Goal: Check status: Check status

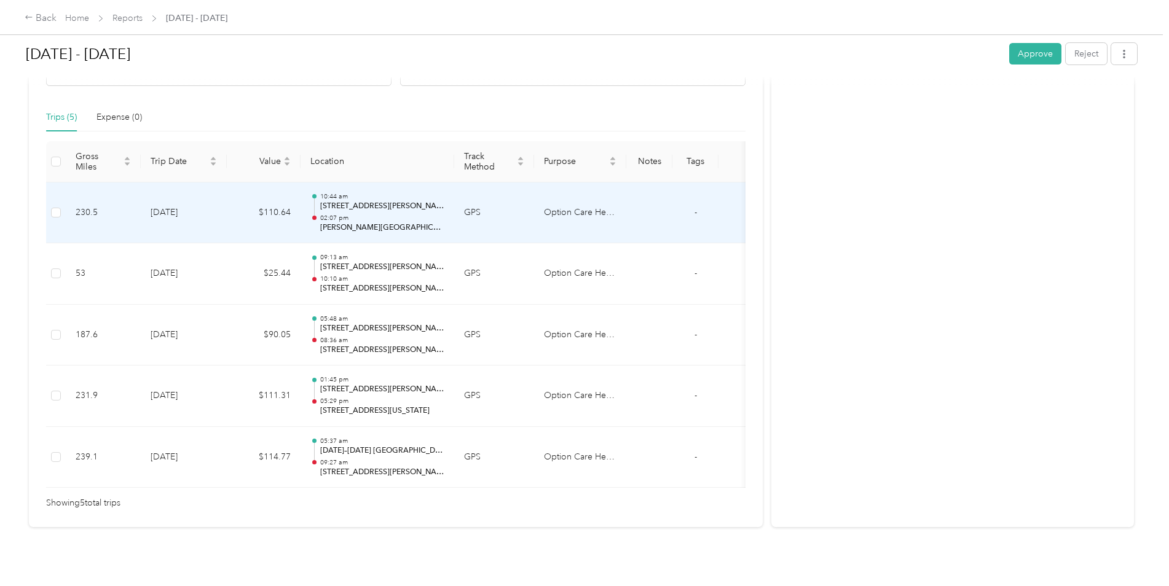
scroll to position [285, 0]
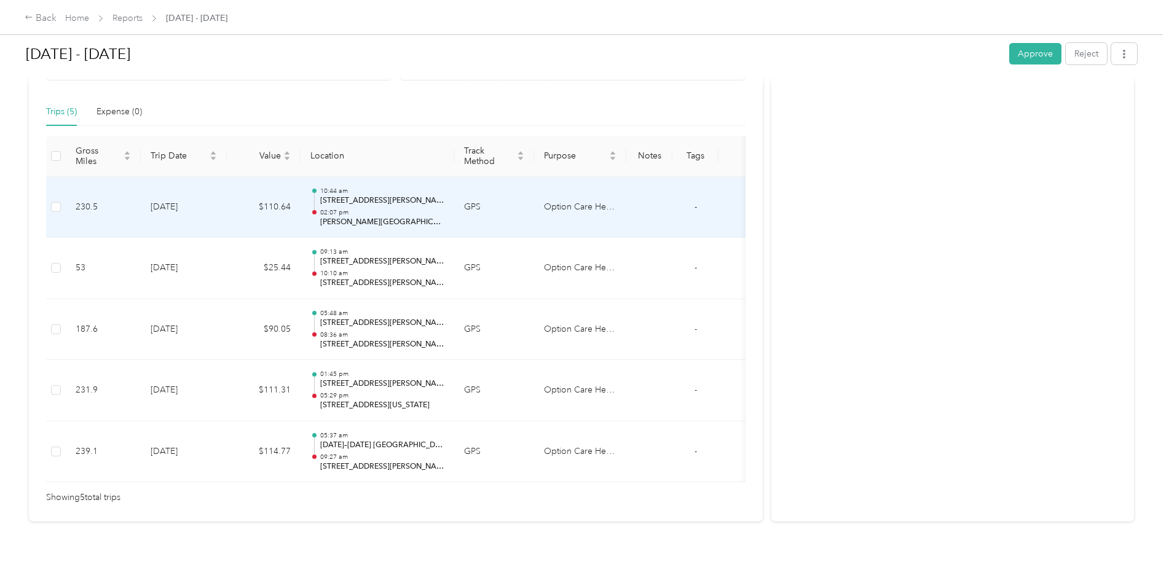
click at [376, 195] on p "[STREET_ADDRESS][PERSON_NAME][US_STATE]" at bounding box center [382, 200] width 124 height 11
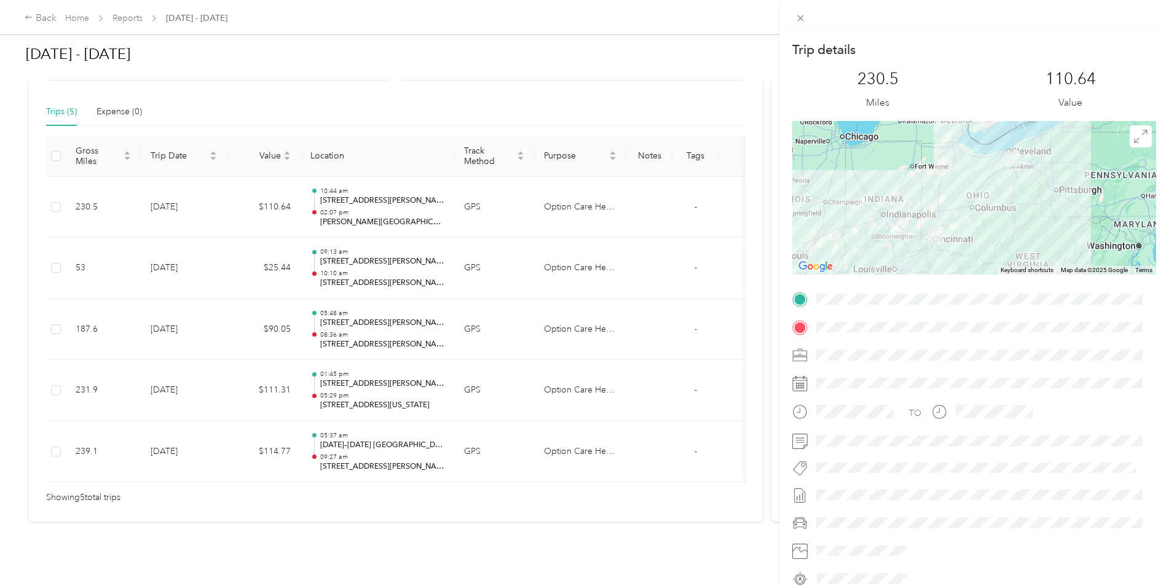
click at [324, 216] on div "Trip details This trip cannot be edited because it is either under review, appr…" at bounding box center [584, 293] width 1169 height 586
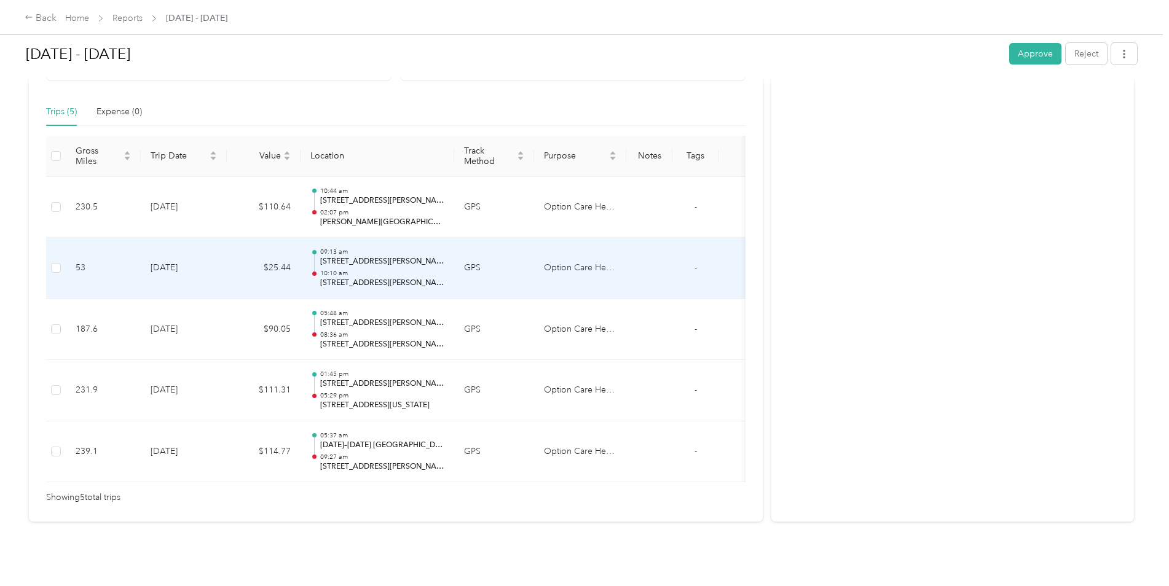
click at [356, 250] on div "09:13 am [STREET_ADDRESS][PERSON_NAME] 10:10 am [STREET_ADDRESS][PERSON_NAME]" at bounding box center [382, 268] width 124 height 41
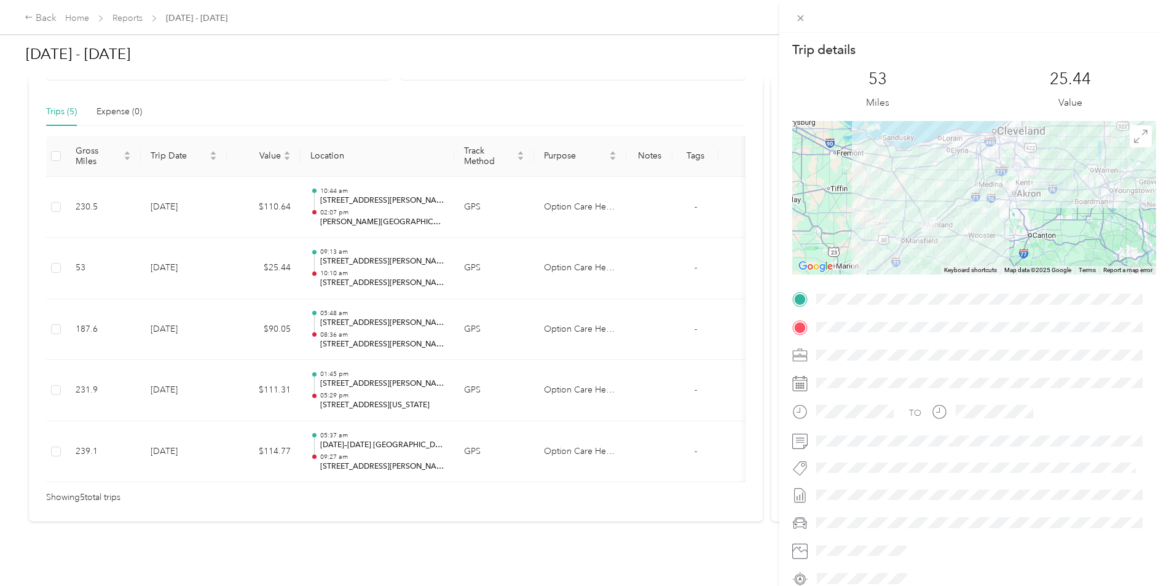
click at [370, 315] on div "Trip details This trip cannot be edited because it is either under review, appr…" at bounding box center [584, 293] width 1169 height 586
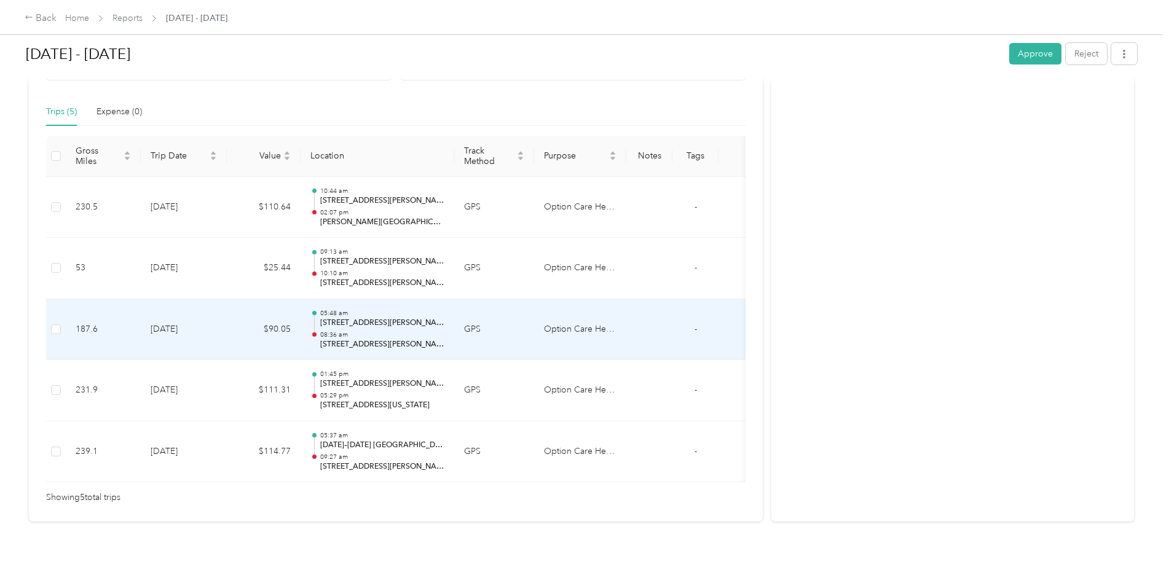
click at [373, 310] on div "05:48 am [STREET_ADDRESS][PERSON_NAME][PERSON_NAME] 08:36 am [STREET_ADDRESS][P…" at bounding box center [382, 329] width 124 height 41
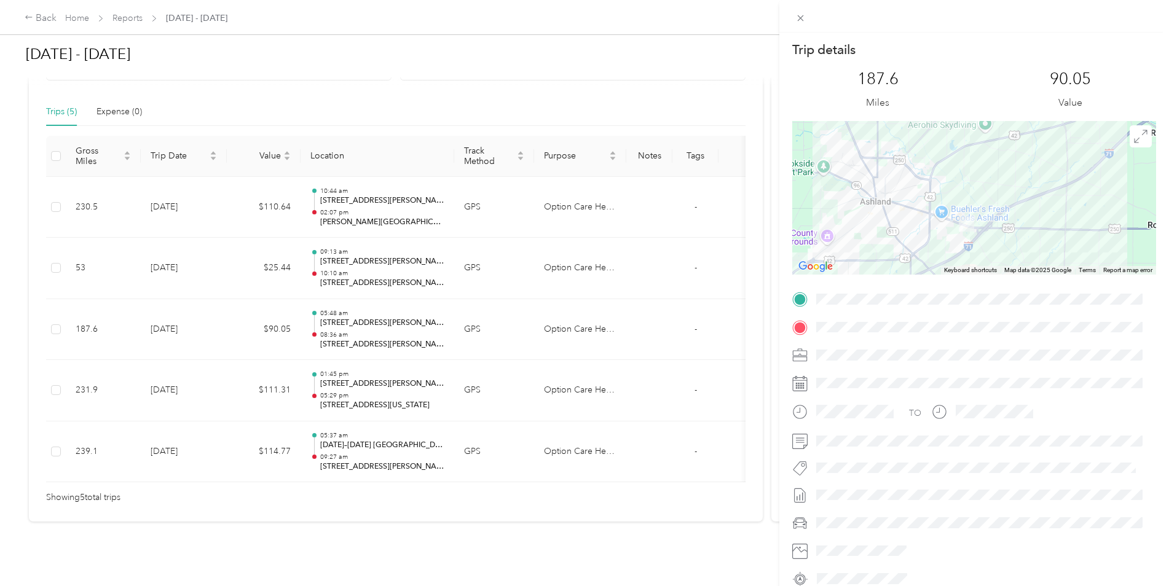
drag, startPoint x: 1015, startPoint y: 232, endPoint x: 1001, endPoint y: 202, distance: 33.8
click at [1001, 202] on div at bounding box center [974, 198] width 364 height 154
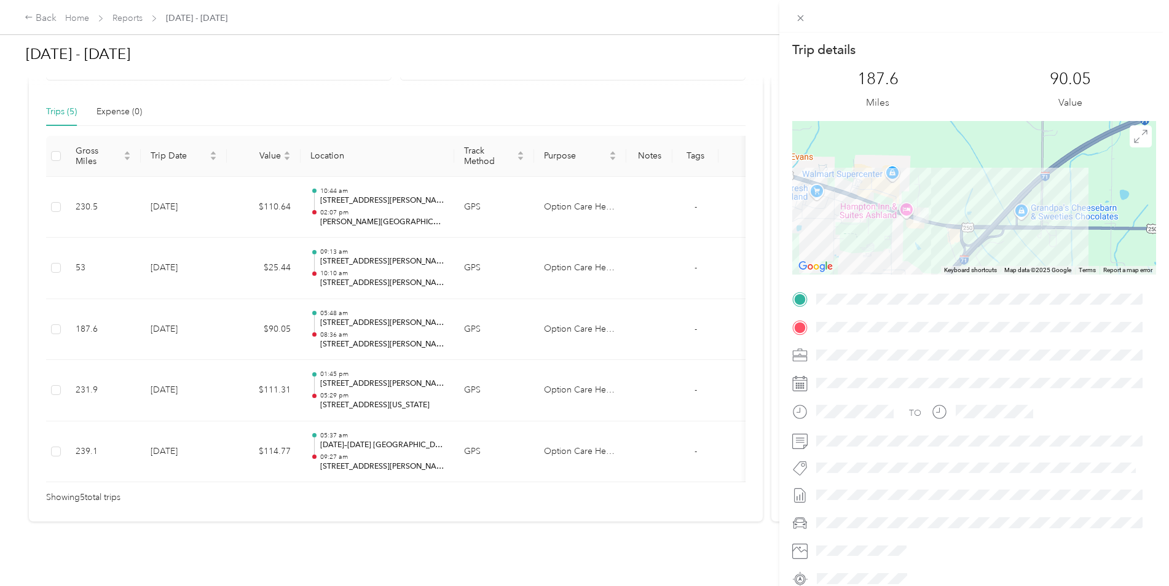
drag, startPoint x: 912, startPoint y: 213, endPoint x: 974, endPoint y: 189, distance: 66.8
click at [974, 189] on div at bounding box center [974, 198] width 364 height 154
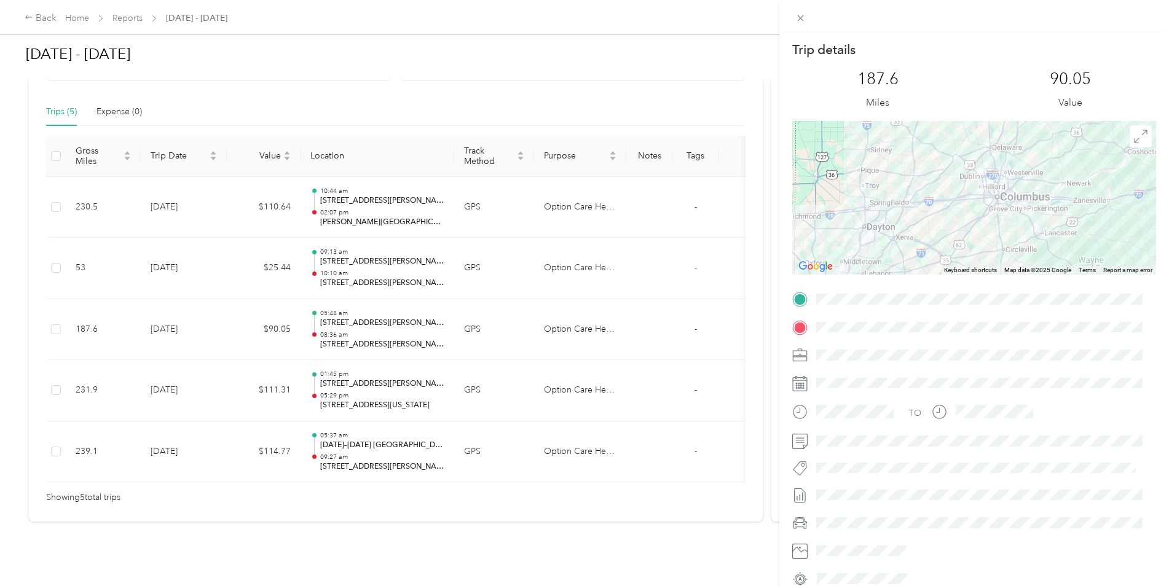
click at [384, 250] on div "Trip details This trip cannot be edited because it is either under review, appr…" at bounding box center [584, 293] width 1169 height 586
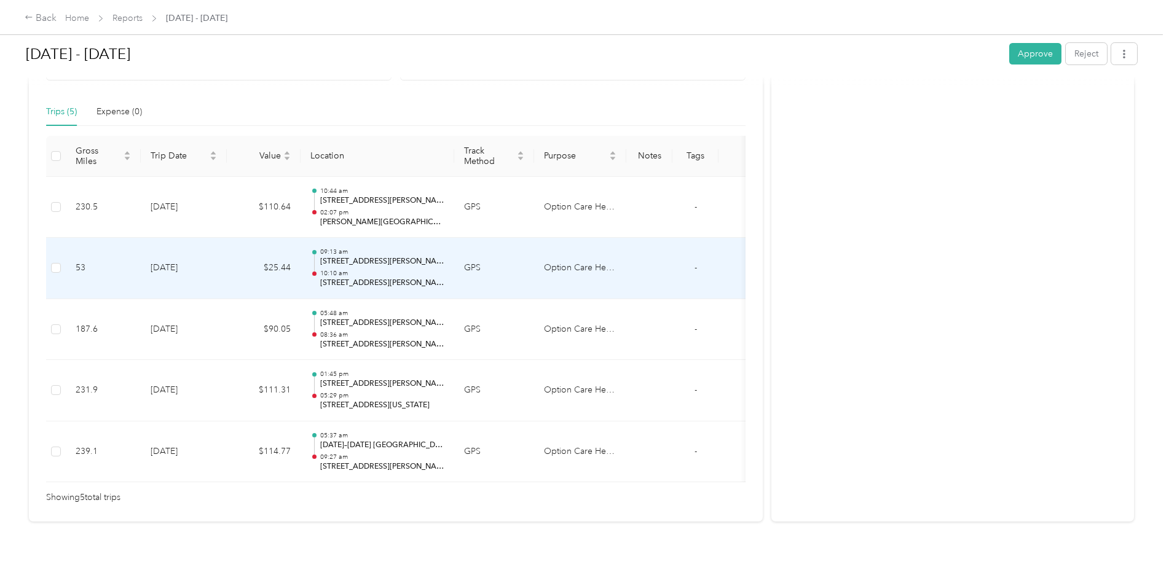
click at [384, 250] on div "09:13 am [STREET_ADDRESS][PERSON_NAME] 10:10 am [STREET_ADDRESS][PERSON_NAME]" at bounding box center [382, 268] width 124 height 41
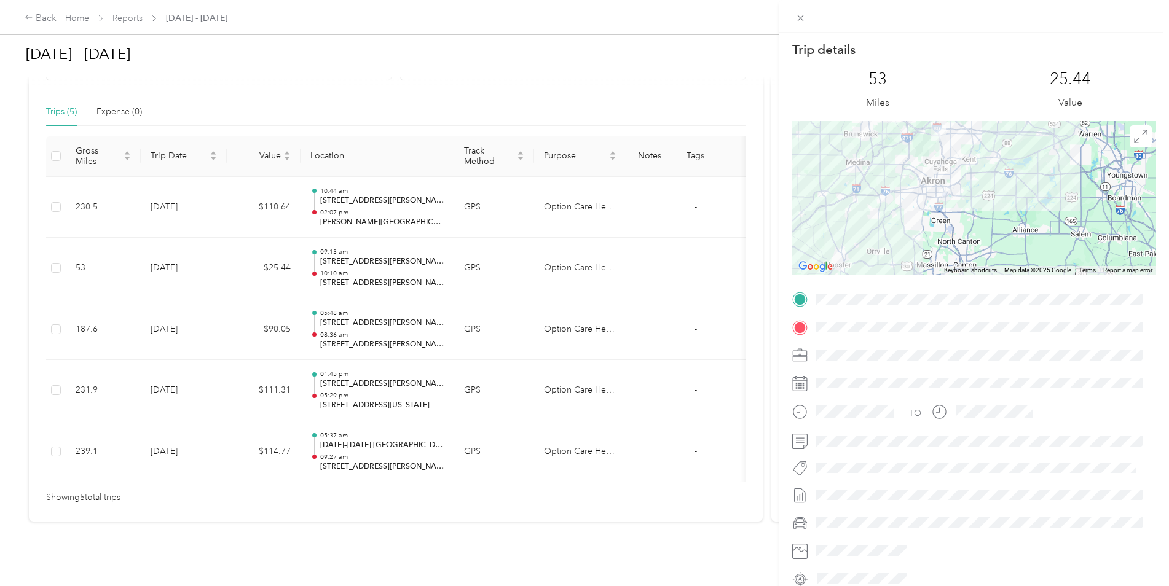
click at [770, 250] on div "Trip details This trip cannot be edited because it is either under review, appr…" at bounding box center [584, 293] width 1169 height 586
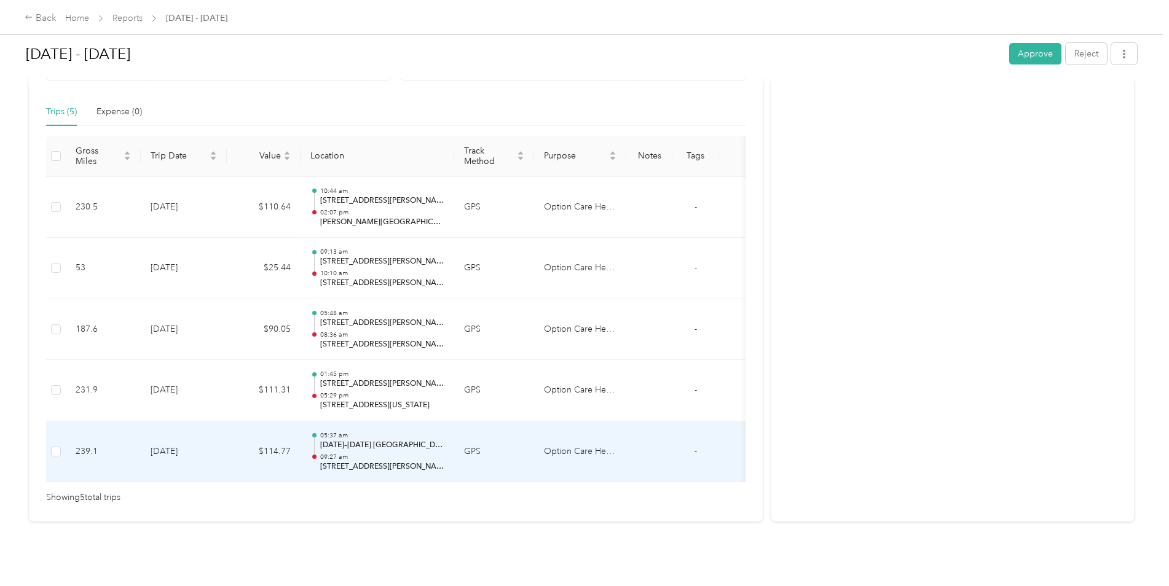
click at [362, 440] on p "[DATE]–[DATE] [GEOGRAPHIC_DATA], [GEOGRAPHIC_DATA], [GEOGRAPHIC_DATA]" at bounding box center [382, 445] width 124 height 11
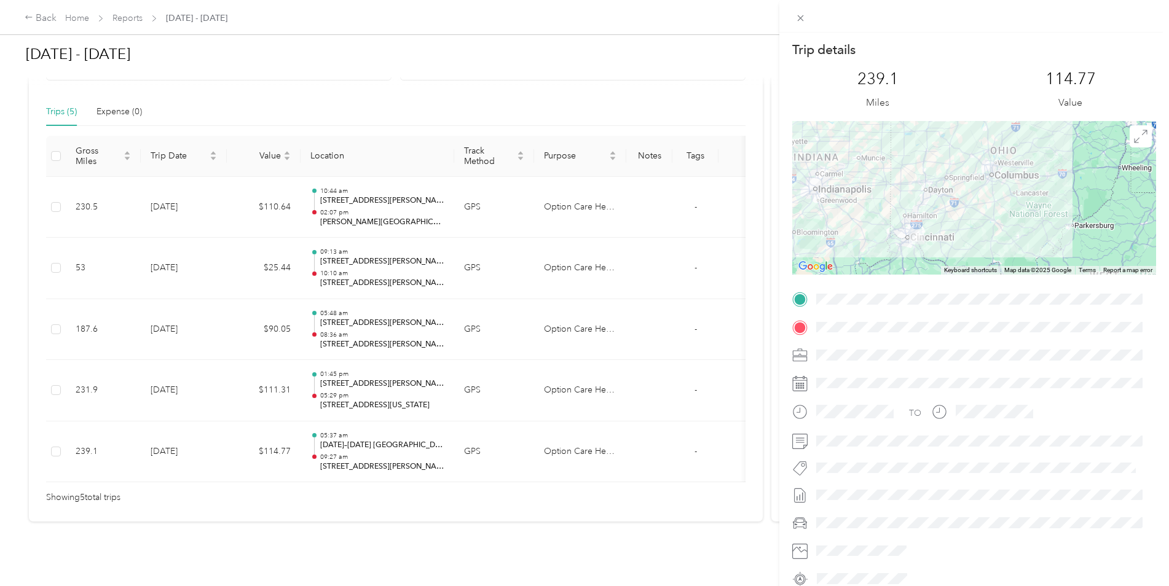
drag, startPoint x: 906, startPoint y: 229, endPoint x: 965, endPoint y: 191, distance: 70.6
click at [965, 191] on div at bounding box center [974, 198] width 364 height 154
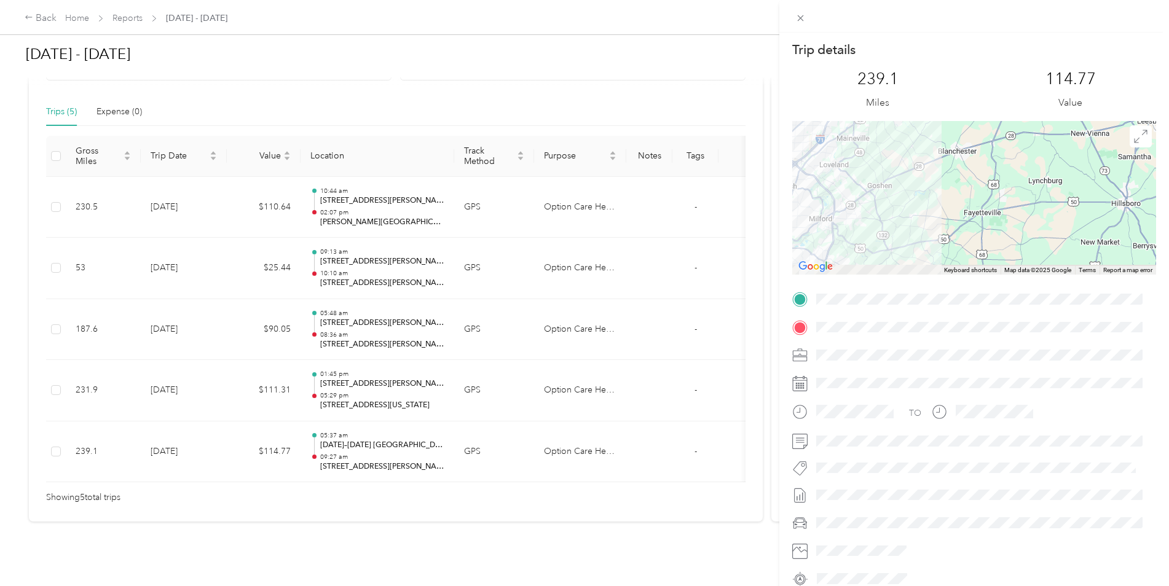
drag, startPoint x: 848, startPoint y: 238, endPoint x: 990, endPoint y: 180, distance: 153.6
click at [990, 180] on div at bounding box center [974, 198] width 364 height 154
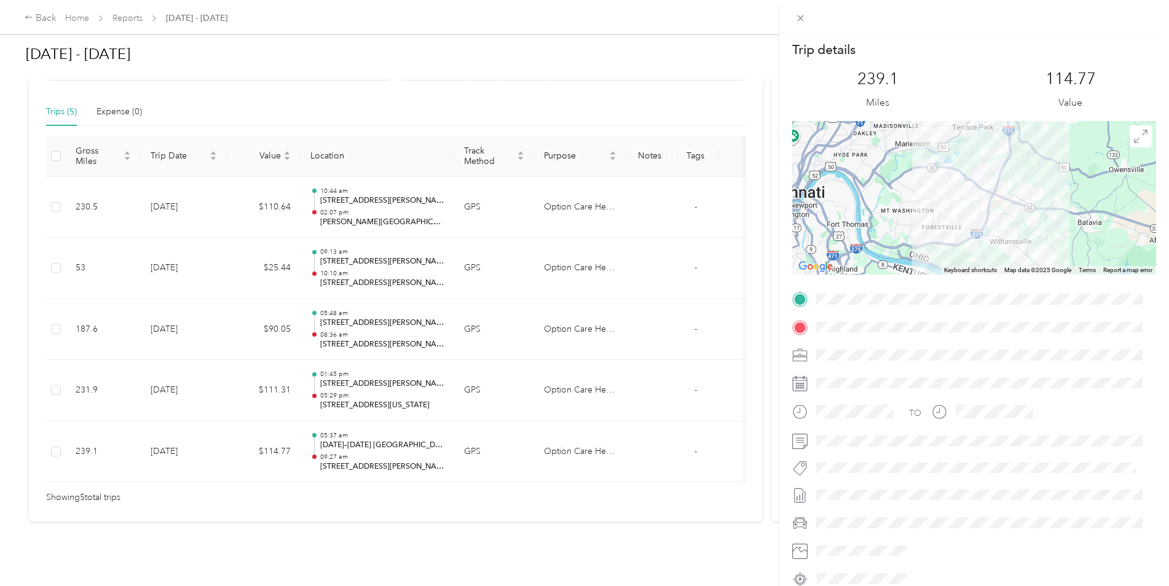
drag, startPoint x: 854, startPoint y: 227, endPoint x: 970, endPoint y: 176, distance: 126.9
click at [970, 176] on div at bounding box center [974, 198] width 364 height 154
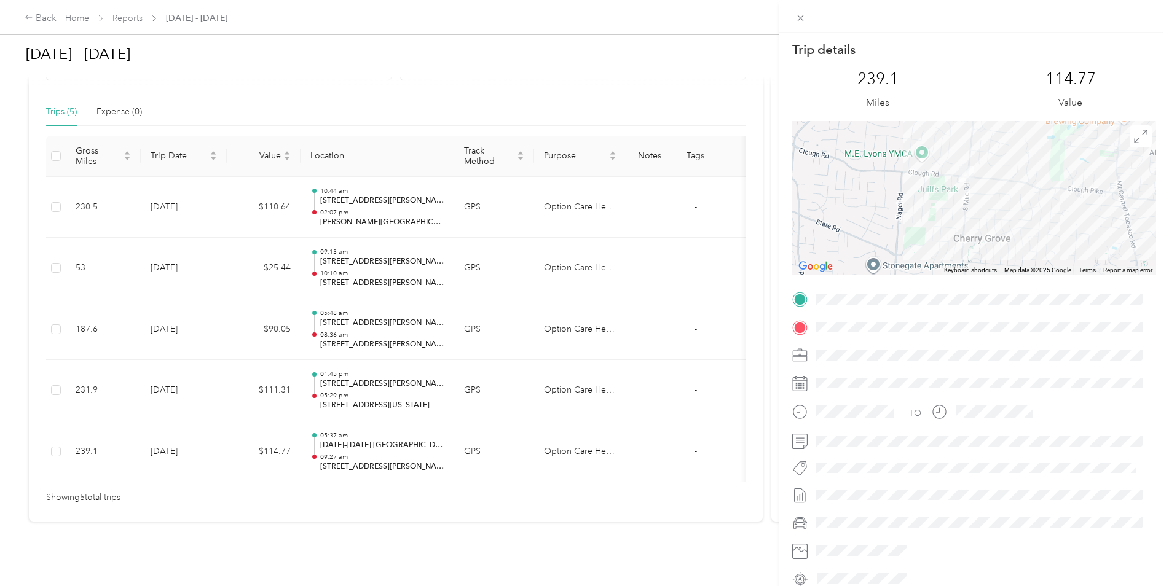
drag, startPoint x: 1043, startPoint y: 186, endPoint x: 868, endPoint y: 218, distance: 178.2
click at [850, 234] on div at bounding box center [974, 198] width 364 height 154
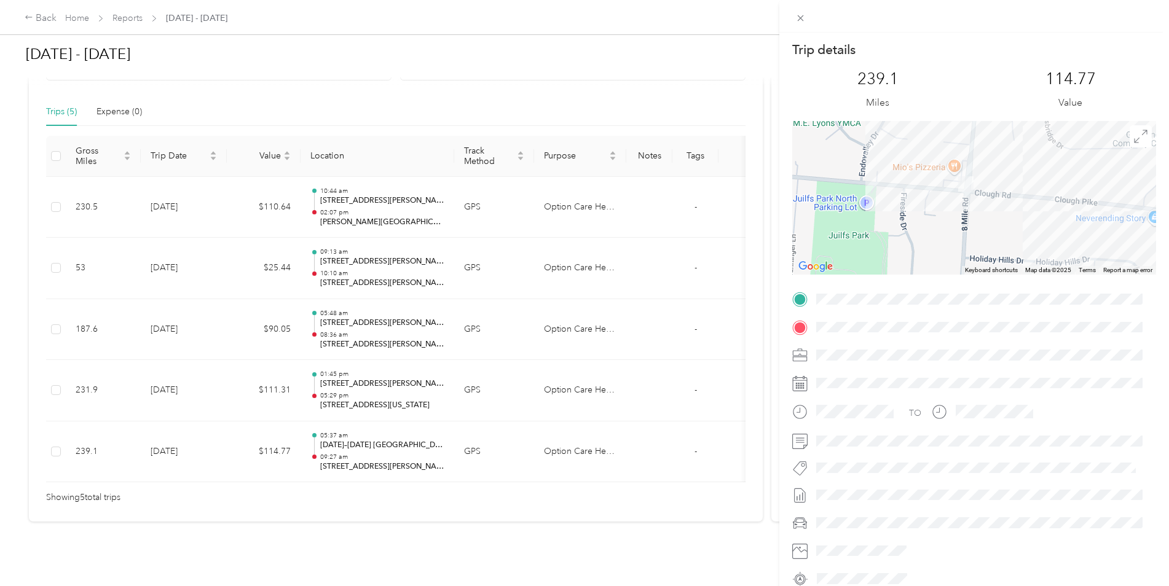
drag, startPoint x: 989, startPoint y: 189, endPoint x: 917, endPoint y: 221, distance: 78.7
click at [917, 221] on div at bounding box center [974, 198] width 364 height 154
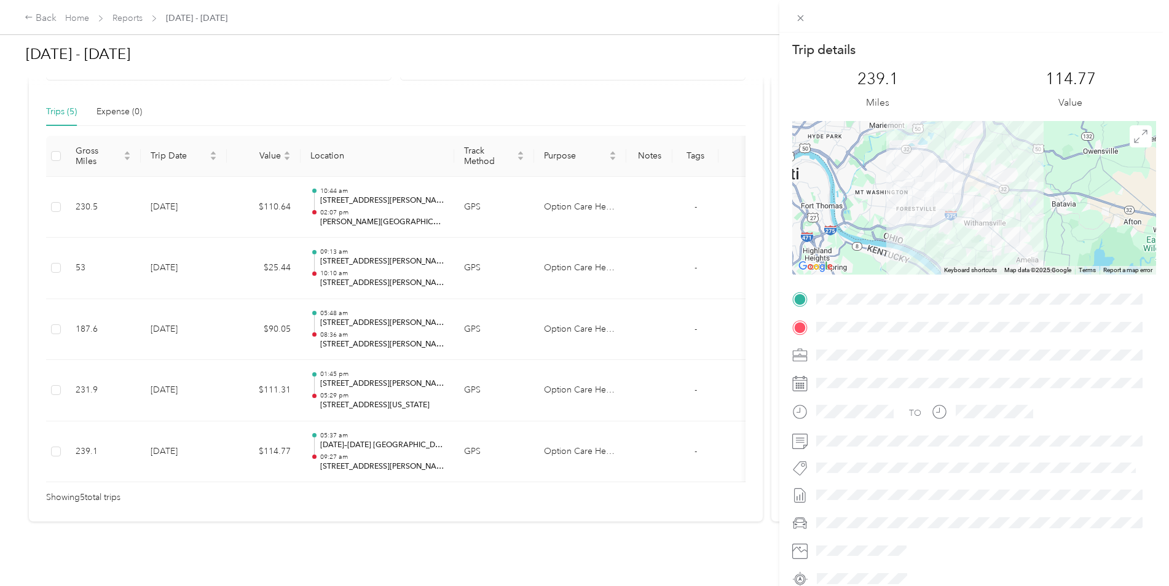
click at [390, 371] on div "Trip details This trip cannot be edited because it is either under review, appr…" at bounding box center [584, 293] width 1169 height 586
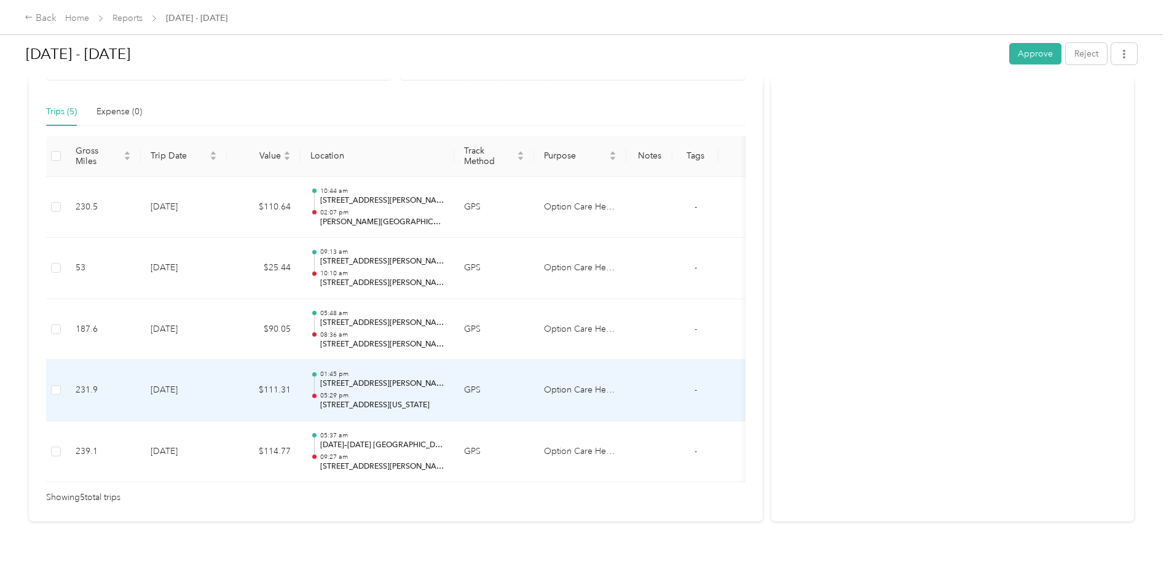
click at [369, 379] on p "[STREET_ADDRESS][PERSON_NAME][US_STATE]" at bounding box center [382, 384] width 124 height 11
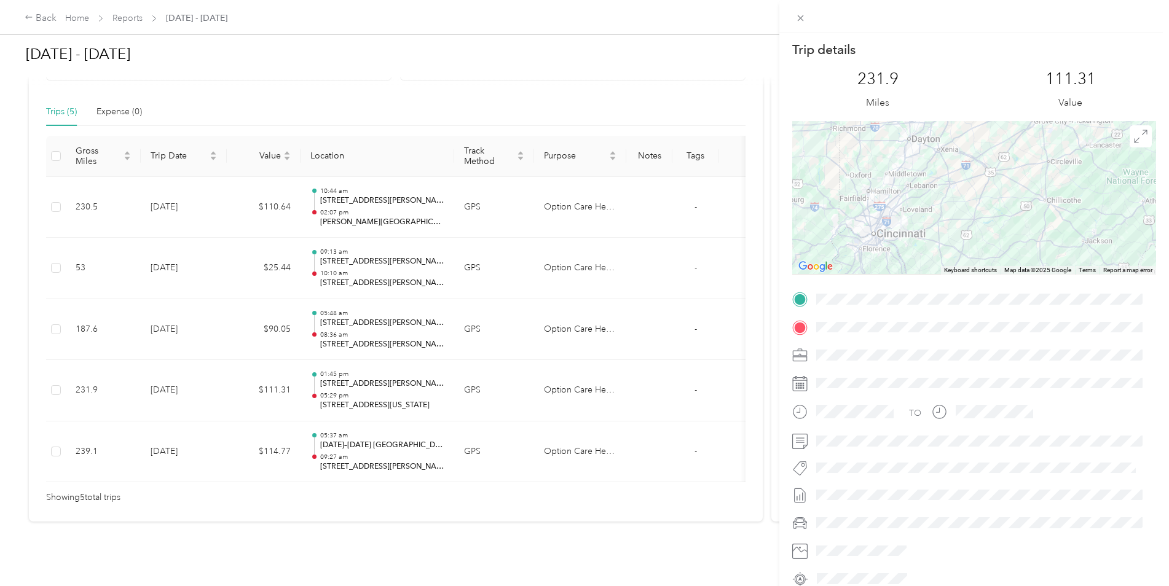
drag, startPoint x: 891, startPoint y: 239, endPoint x: 936, endPoint y: 202, distance: 57.6
click at [936, 202] on div at bounding box center [974, 198] width 364 height 154
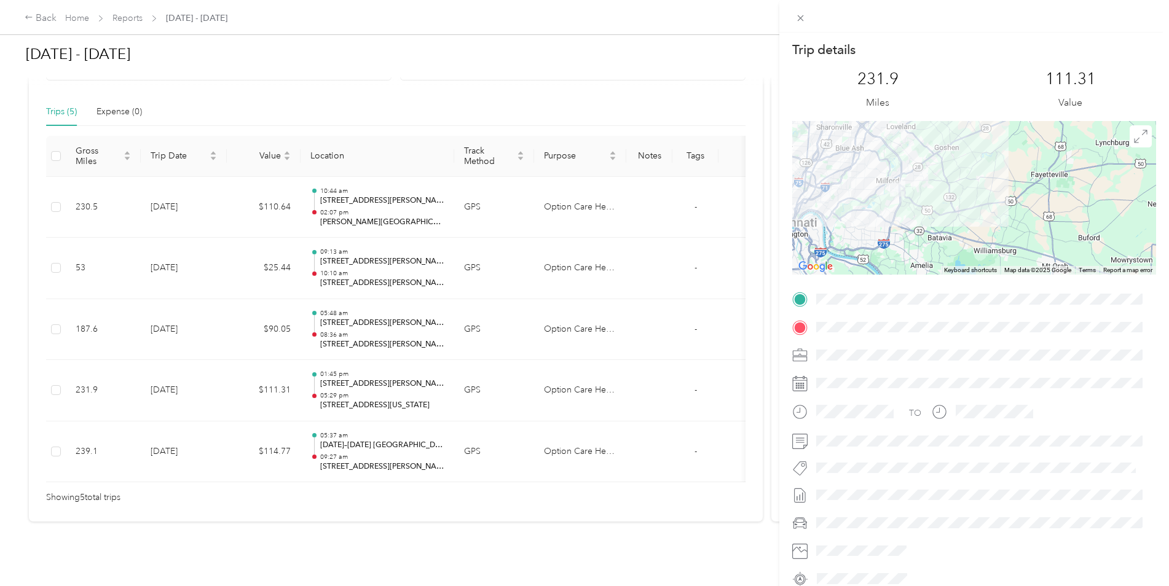
click at [893, 205] on div at bounding box center [974, 198] width 364 height 154
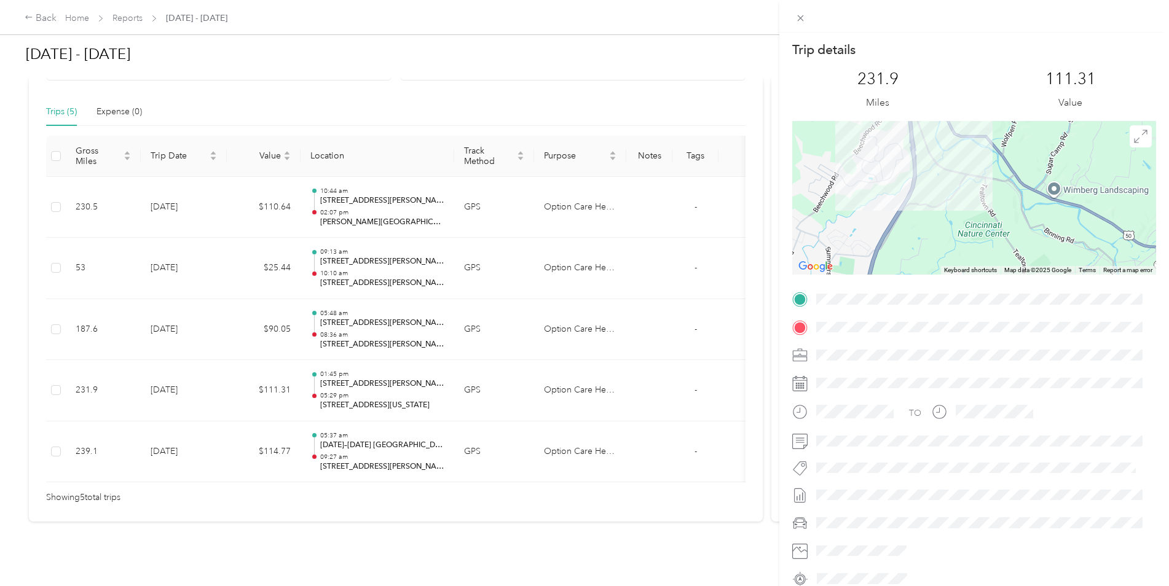
drag, startPoint x: 906, startPoint y: 160, endPoint x: 913, endPoint y: 205, distance: 45.5
click at [913, 205] on div at bounding box center [974, 198] width 364 height 154
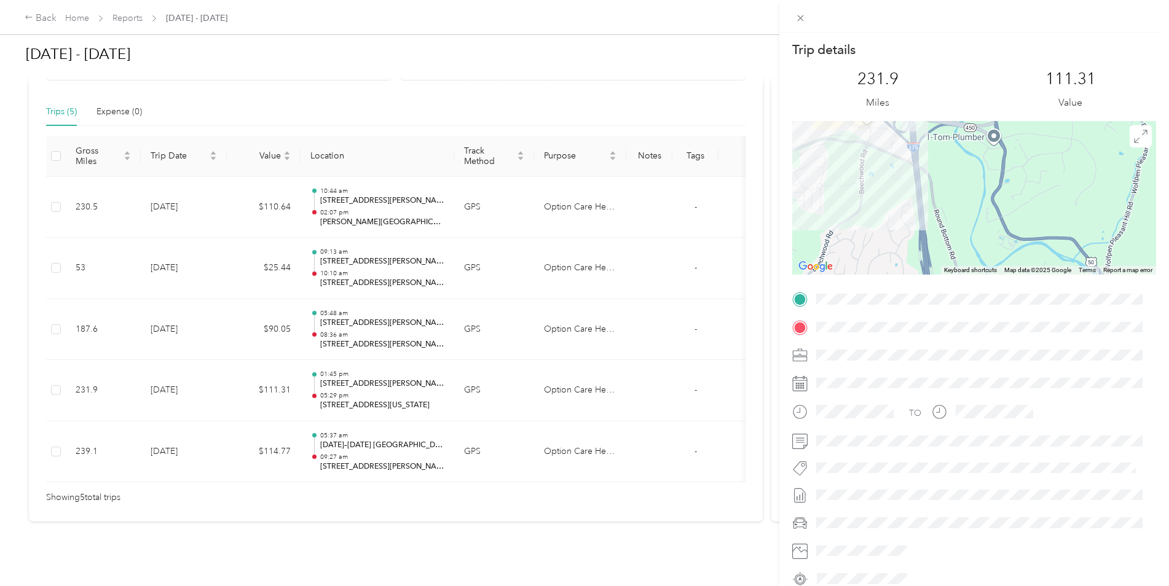
drag, startPoint x: 907, startPoint y: 160, endPoint x: 922, endPoint y: 259, distance: 99.4
click at [922, 261] on div at bounding box center [974, 198] width 364 height 154
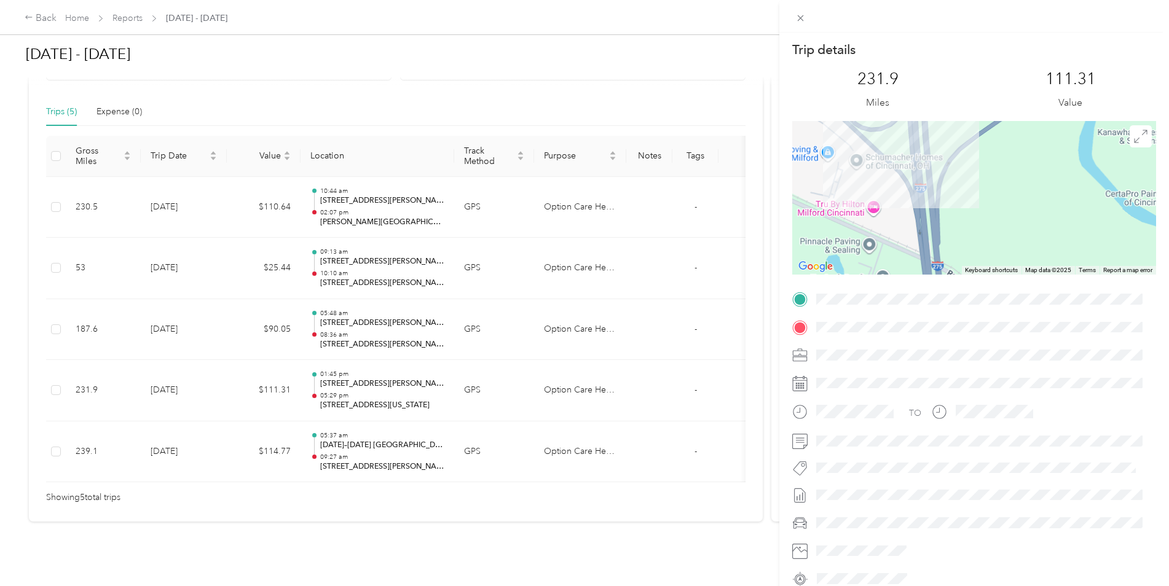
drag, startPoint x: 918, startPoint y: 202, endPoint x: 901, endPoint y: 226, distance: 29.7
click at [896, 232] on div at bounding box center [974, 198] width 364 height 154
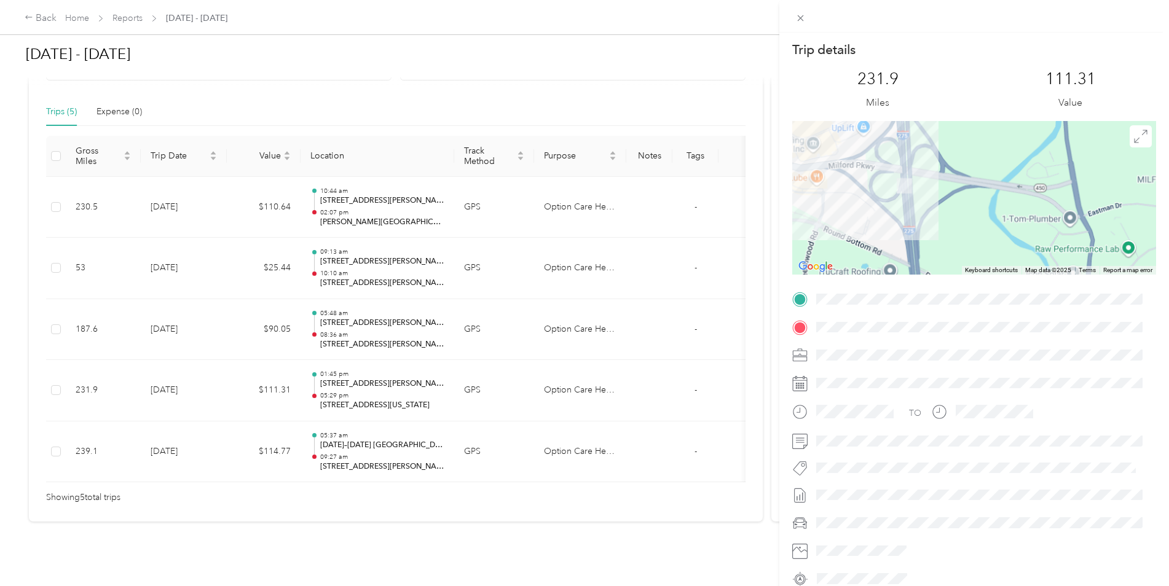
drag, startPoint x: 917, startPoint y: 156, endPoint x: 909, endPoint y: 216, distance: 60.2
click at [909, 216] on div at bounding box center [974, 198] width 364 height 154
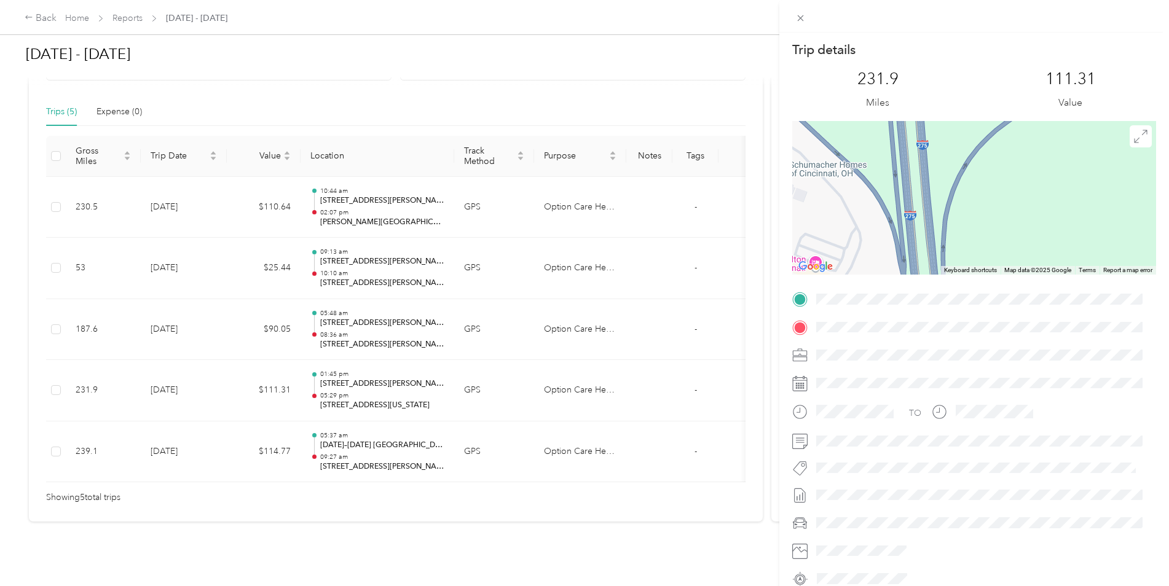
drag, startPoint x: 921, startPoint y: 219, endPoint x: 924, endPoint y: 154, distance: 65.9
click at [960, 143] on div at bounding box center [974, 198] width 364 height 154
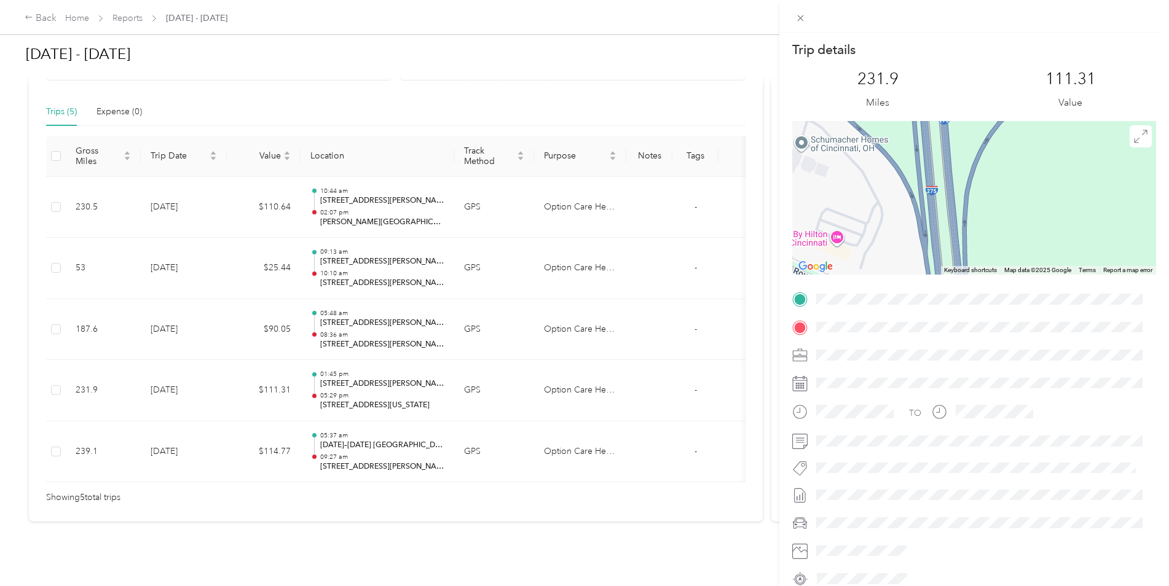
drag, startPoint x: 856, startPoint y: 175, endPoint x: 882, endPoint y: 148, distance: 37.4
click at [882, 148] on div at bounding box center [974, 198] width 364 height 154
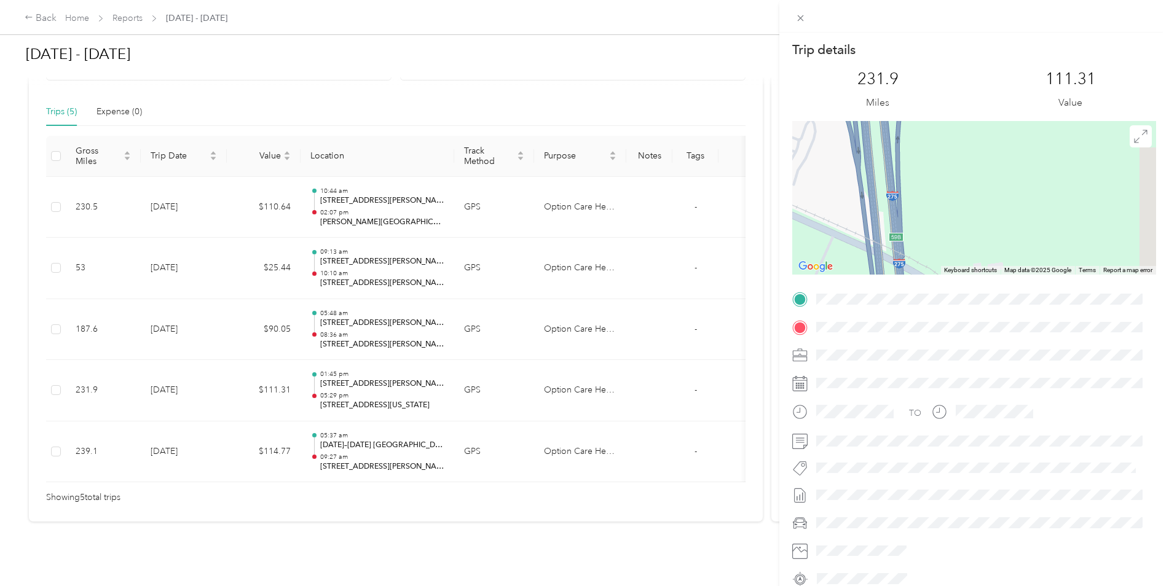
drag, startPoint x: 920, startPoint y: 215, endPoint x: 867, endPoint y: 119, distance: 109.5
click at [867, 117] on div "Trip details This trip cannot be edited because it is either under review, appr…" at bounding box center [974, 315] width 364 height 548
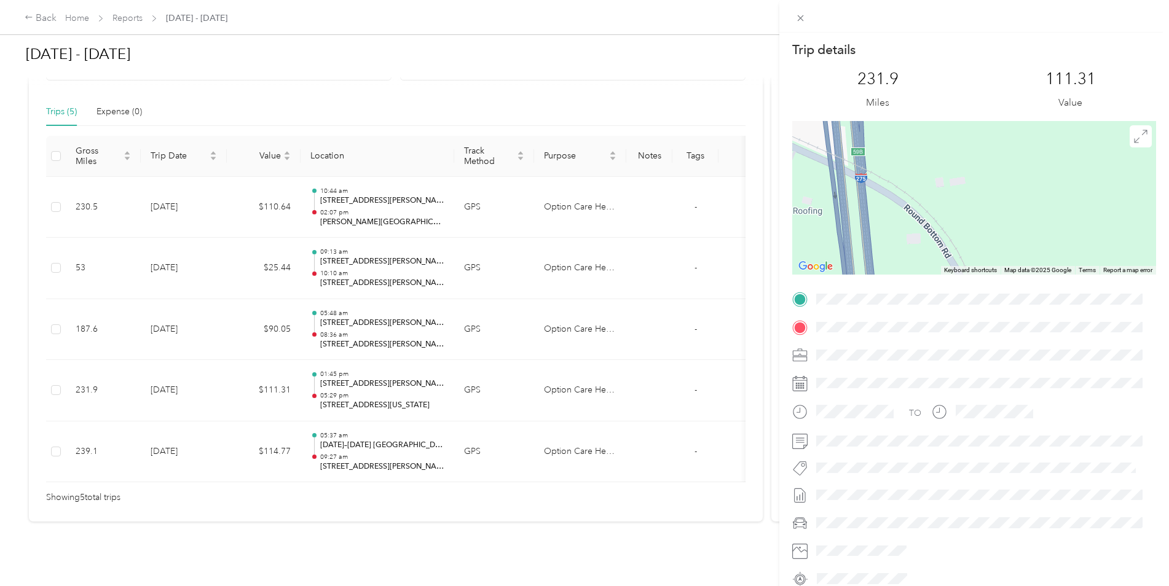
drag, startPoint x: 920, startPoint y: 152, endPoint x: 908, endPoint y: 137, distance: 19.2
click at [908, 137] on div at bounding box center [974, 198] width 364 height 154
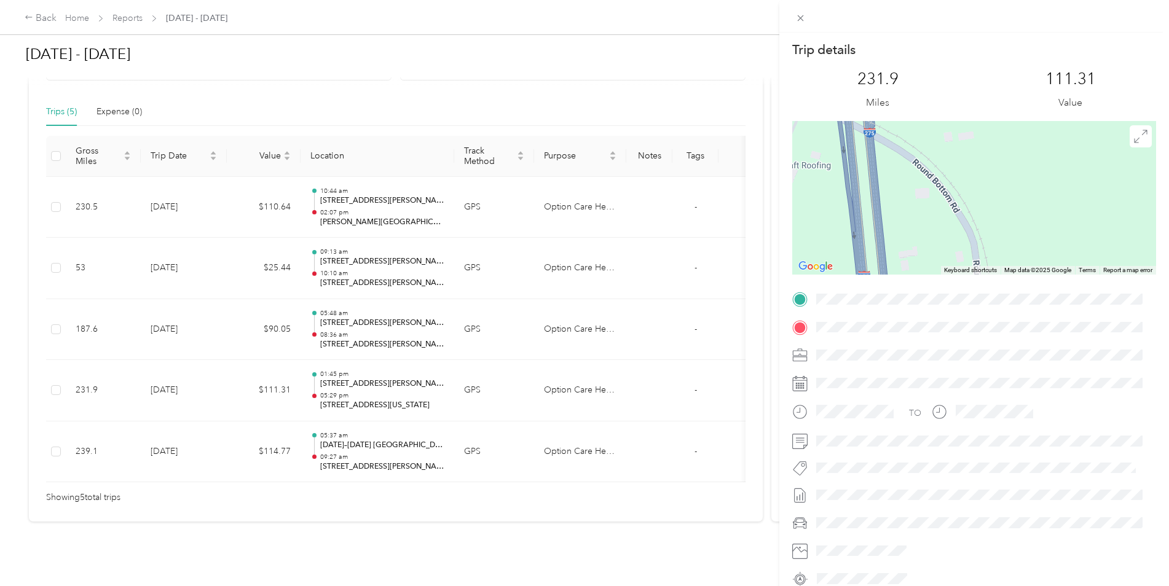
drag, startPoint x: 939, startPoint y: 211, endPoint x: 960, endPoint y: 159, distance: 55.5
click at [960, 159] on div at bounding box center [974, 198] width 364 height 154
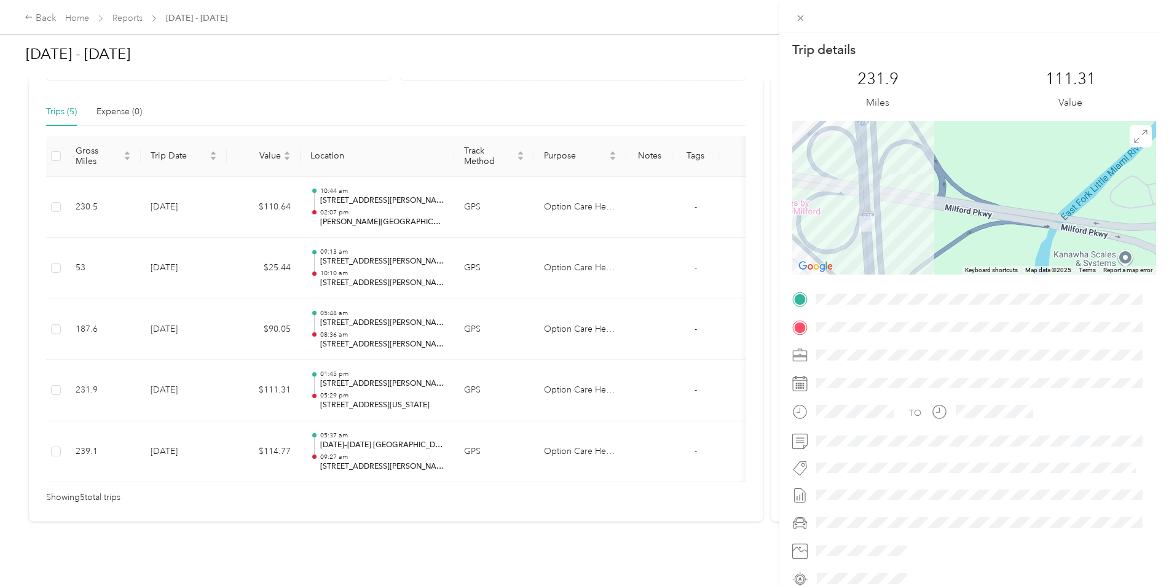
drag, startPoint x: 943, startPoint y: 178, endPoint x: 942, endPoint y: 216, distance: 38.1
click at [957, 270] on div "Keyboard shortcuts Map Data Map data ©2025 Map data ©2025 100 m Click to toggle…" at bounding box center [974, 198] width 364 height 154
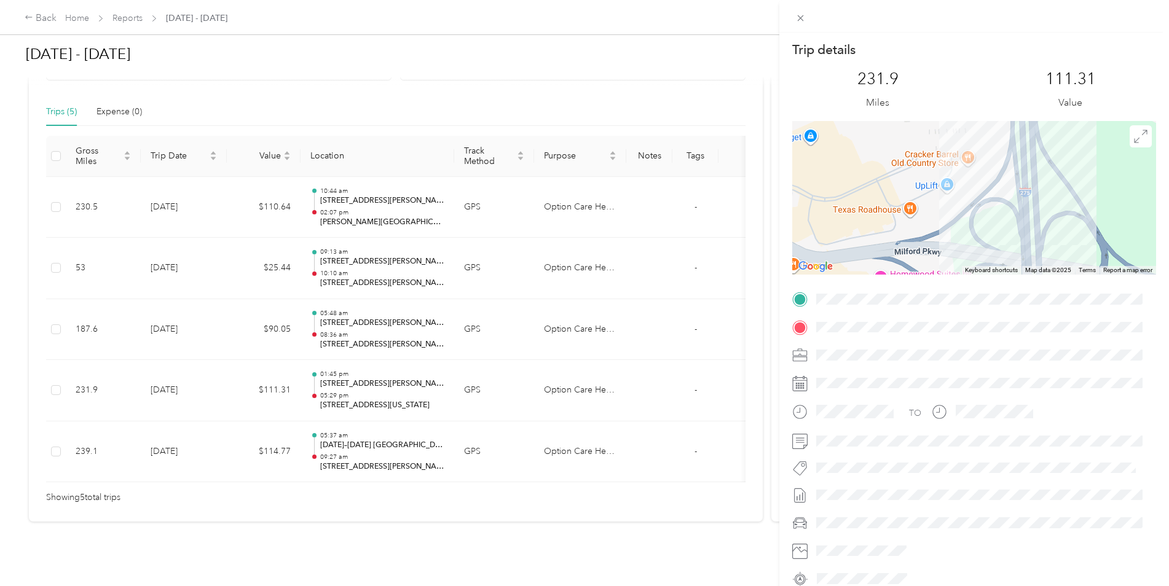
drag, startPoint x: 931, startPoint y: 179, endPoint x: 1096, endPoint y: 250, distance: 179.5
click at [1096, 250] on div at bounding box center [974, 198] width 364 height 154
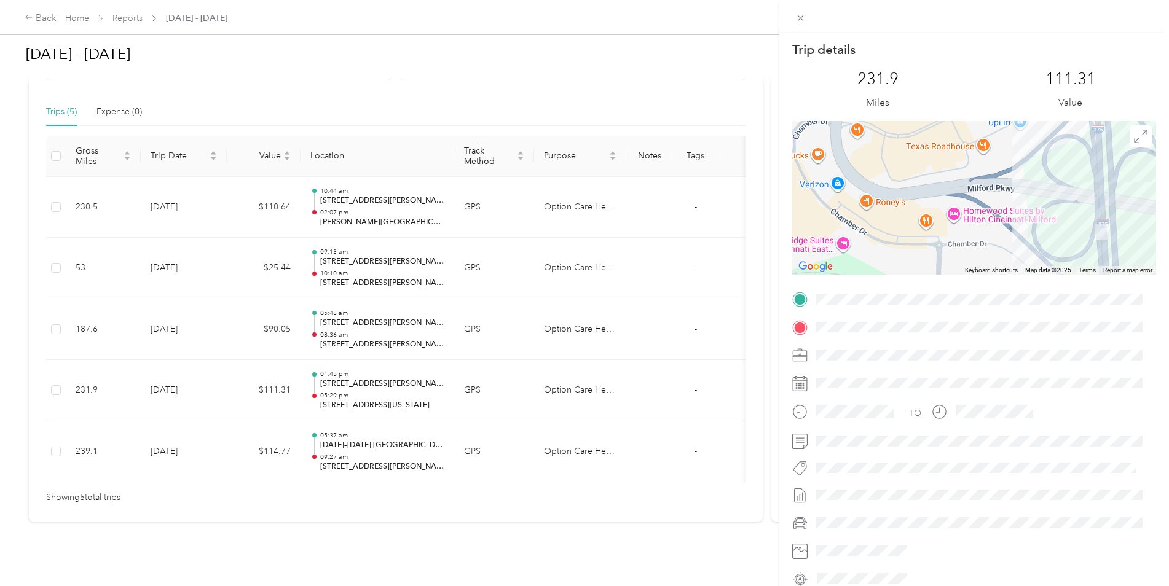
drag, startPoint x: 995, startPoint y: 203, endPoint x: 1014, endPoint y: 144, distance: 62.6
click at [1014, 144] on div at bounding box center [974, 198] width 364 height 154
click at [802, 15] on icon at bounding box center [801, 18] width 10 height 10
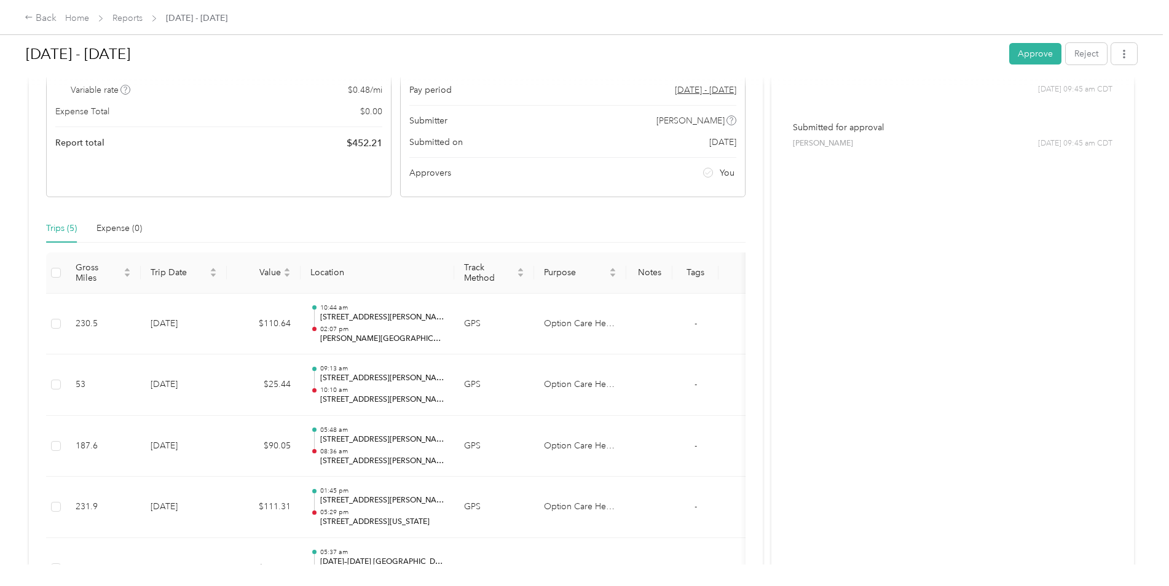
scroll to position [0, 0]
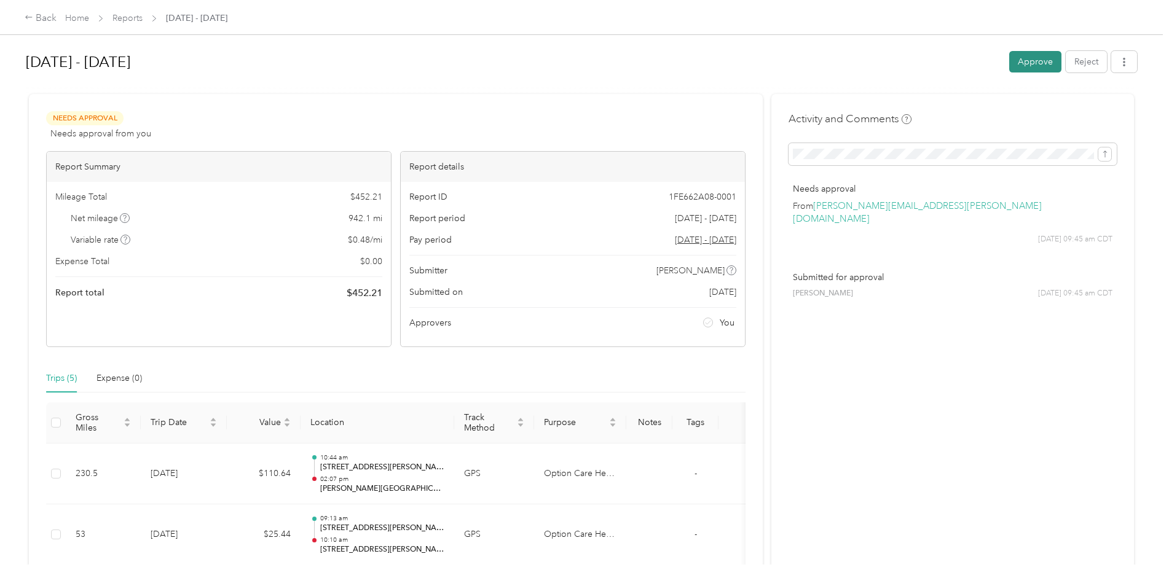
click at [1032, 52] on button "Approve" at bounding box center [1035, 62] width 52 height 22
